Goal: Task Accomplishment & Management: Manage account settings

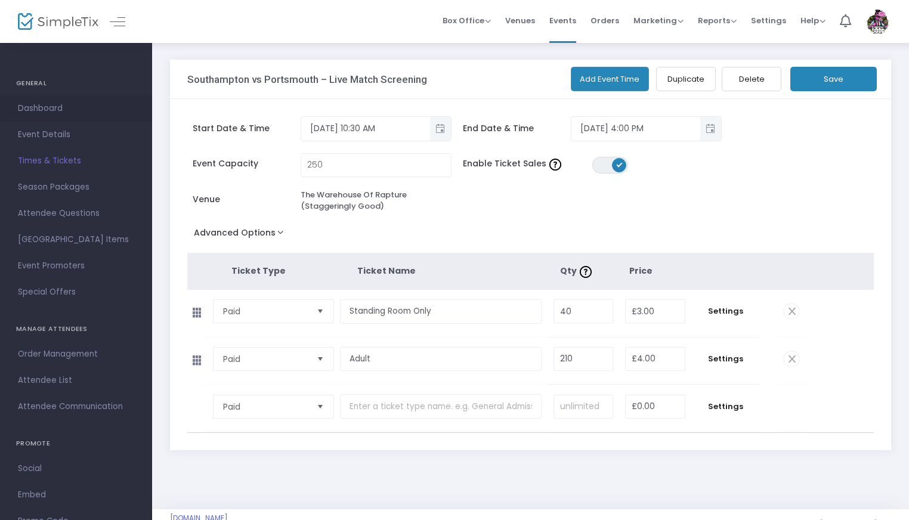
click at [41, 107] on span "Dashboard" at bounding box center [76, 109] width 116 height 16
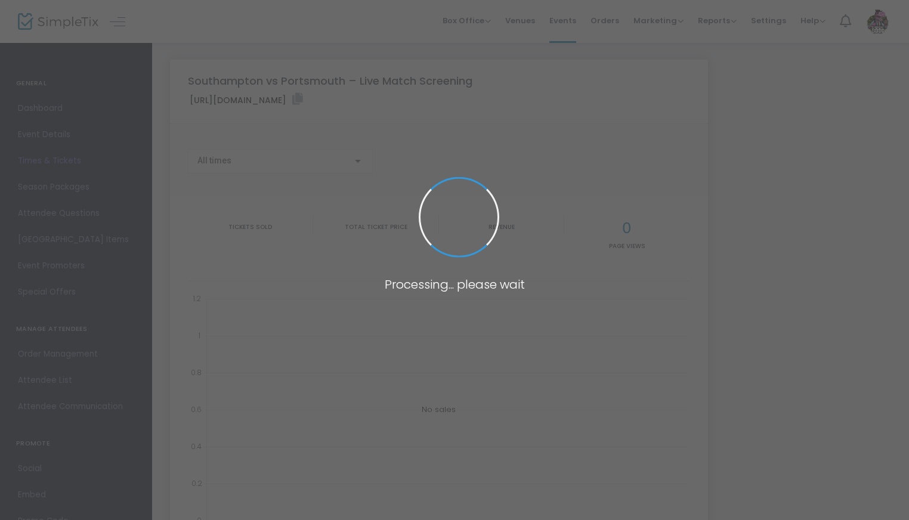
type input "[URL][DOMAIN_NAME]"
click at [26, 24] on span at bounding box center [454, 260] width 909 height 520
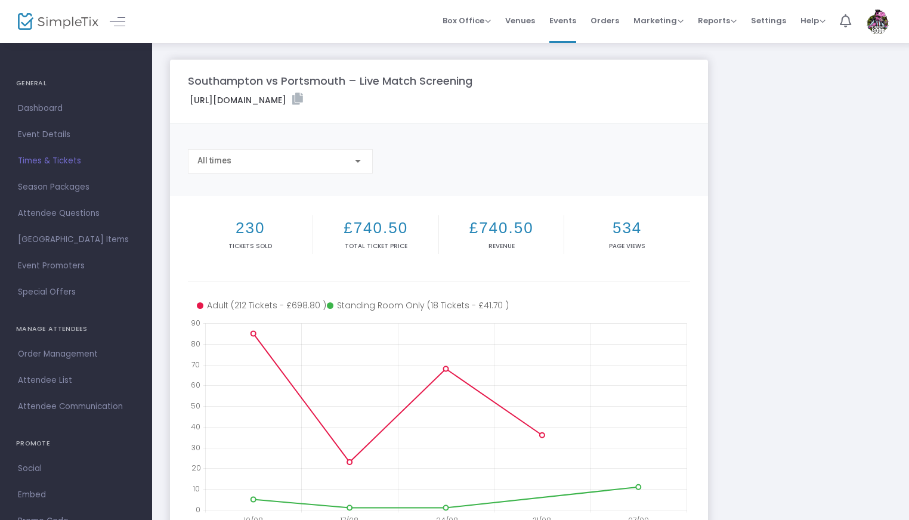
click at [26, 24] on img at bounding box center [58, 21] width 81 height 17
